Goal: Check status: Check status

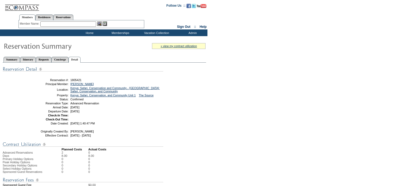
click at [129, 125] on td "[DATE] 1:40:47 PM" at bounding box center [115, 123] width 93 height 3
drag, startPoint x: 86, startPoint y: 80, endPoint x: 70, endPoint y: 80, distance: 15.8
click at [70, 80] on td "1805421" at bounding box center [115, 79] width 93 height 3
copy span "1805421"
drag, startPoint x: 133, startPoint y: 125, endPoint x: 94, endPoint y: 82, distance: 58.0
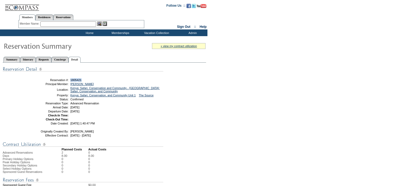
click at [134, 125] on table "Share With Family and Friends Share via Email Share Reservation Information Ple…" at bounding box center [96, 99] width 134 height 53
drag, startPoint x: 78, startPoint y: 84, endPoint x: 68, endPoint y: 84, distance: 9.9
click at [68, 84] on tr "Principal Member: [PERSON_NAME]" at bounding box center [96, 83] width 132 height 3
copy tr "[PERSON_NAME]"
click at [73, 19] on link "Reservations" at bounding box center [63, 17] width 20 height 6
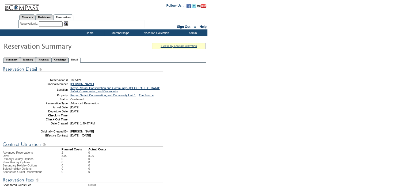
click at [73, 15] on link "Reservations" at bounding box center [63, 17] width 20 height 6
click at [49, 22] on input "text" at bounding box center [51, 23] width 24 height 5
paste input "1803769"
type input "1803769"
click input "Send" at bounding box center [0, 0] width 0 height 0
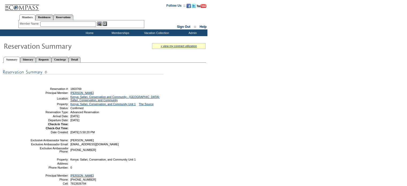
click at [69, 75] on img at bounding box center [83, 72] width 161 height 7
drag, startPoint x: 95, startPoint y: 92, endPoint x: 69, endPoint y: 92, distance: 26.0
click at [69, 92] on table "Share With Family and Friends Share via Email Share Reservation Information Ple…" at bounding box center [96, 107] width 134 height 53
copy tr "Kakkar, Rahul"
drag, startPoint x: 97, startPoint y: 80, endPoint x: 85, endPoint y: 88, distance: 14.1
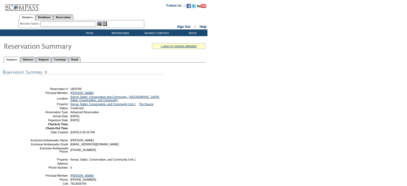
click at [97, 80] on div "Share With Family and Friends Share via Email Share Reservation Information Ple…" at bounding box center [105, 133] width 204 height 134
drag, startPoint x: 88, startPoint y: 88, endPoint x: 70, endPoint y: 88, distance: 18.0
click at [70, 88] on td "1803769" at bounding box center [115, 88] width 93 height 3
copy span "1803769"
click at [85, 138] on div "Share With Family and Friends Share via Email Share Reservation Information Ple…" at bounding box center [105, 133] width 204 height 134
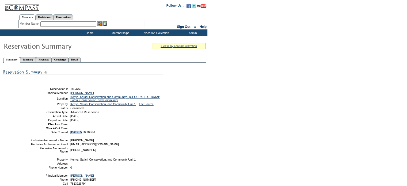
drag, startPoint x: 83, startPoint y: 137, endPoint x: 69, endPoint y: 136, distance: 14.2
click at [69, 134] on td "8/7/2025 5:50:20 PM" at bounding box center [115, 132] width 93 height 3
copy span "8/7/2025"
click at [81, 58] on link "Detail" at bounding box center [75, 60] width 12 height 6
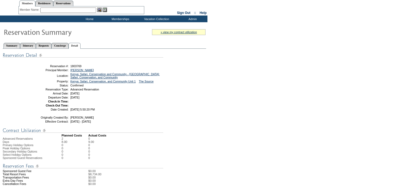
scroll to position [27, 0]
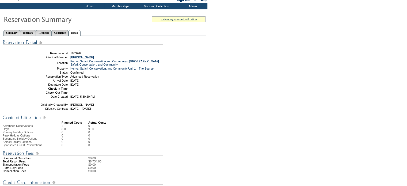
drag, startPoint x: 254, startPoint y: 27, endPoint x: 231, endPoint y: 42, distance: 27.0
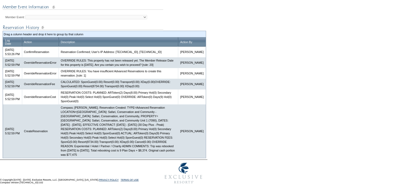
scroll to position [277, 0]
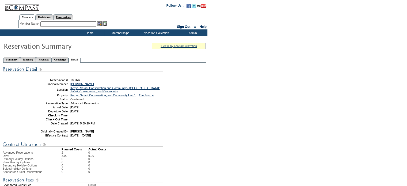
click at [72, 16] on link "Reservations" at bounding box center [63, 17] width 20 height 6
click at [56, 20] on div "Member Name: Destination or Residence: ReservationId:" at bounding box center [81, 24] width 126 height 8
drag, startPoint x: 60, startPoint y: 23, endPoint x: 58, endPoint y: 26, distance: 2.9
click at [60, 23] on input "text" at bounding box center [51, 23] width 24 height 5
paste input "1697416"
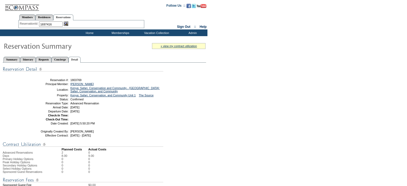
type input "1697416"
click input "Send" at bounding box center [0, 0] width 0 height 0
